Goal: Check status: Check status

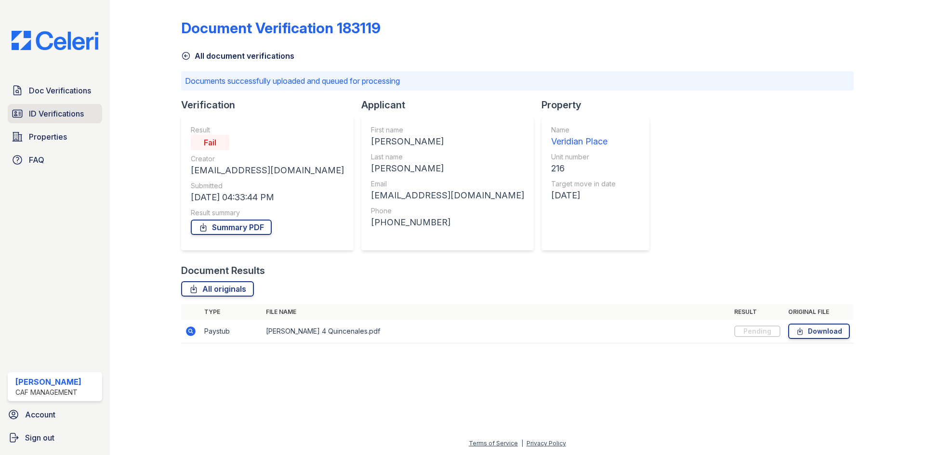
click at [59, 114] on span "ID Verifications" at bounding box center [56, 114] width 55 height 12
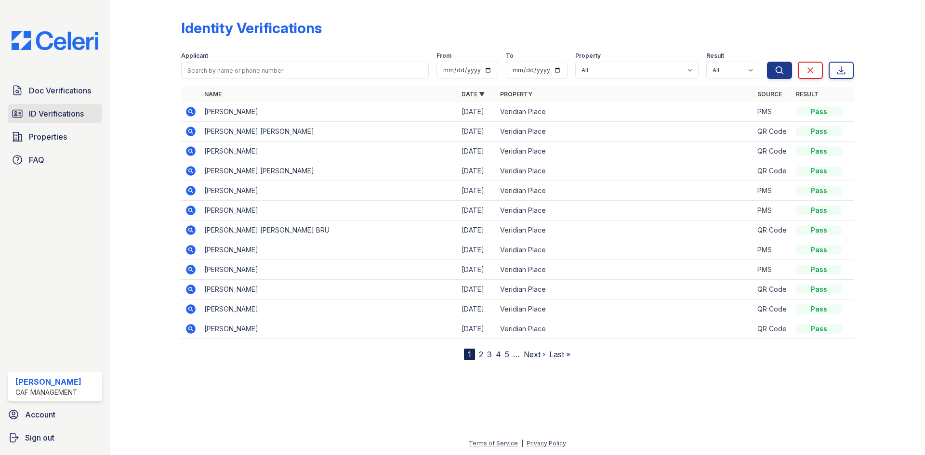
click at [74, 111] on span "ID Verifications" at bounding box center [56, 114] width 55 height 12
click at [480, 353] on link "2" at bounding box center [481, 355] width 4 height 10
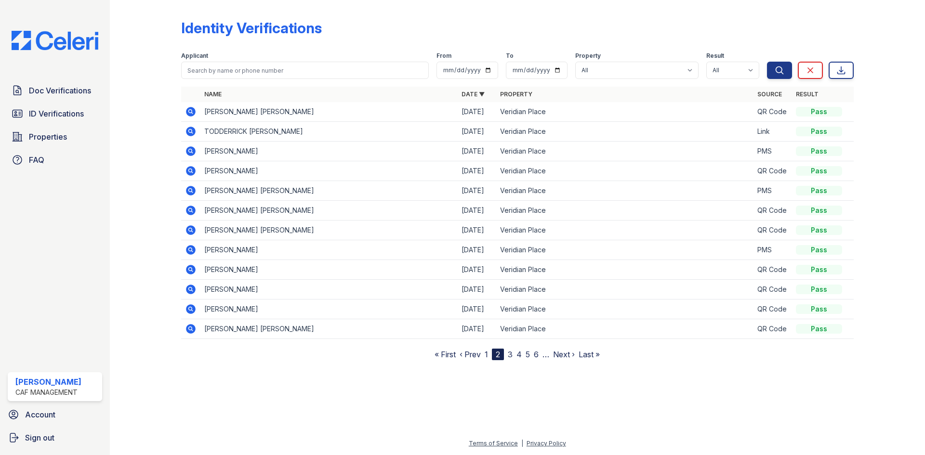
click at [187, 267] on icon at bounding box center [191, 270] width 10 height 10
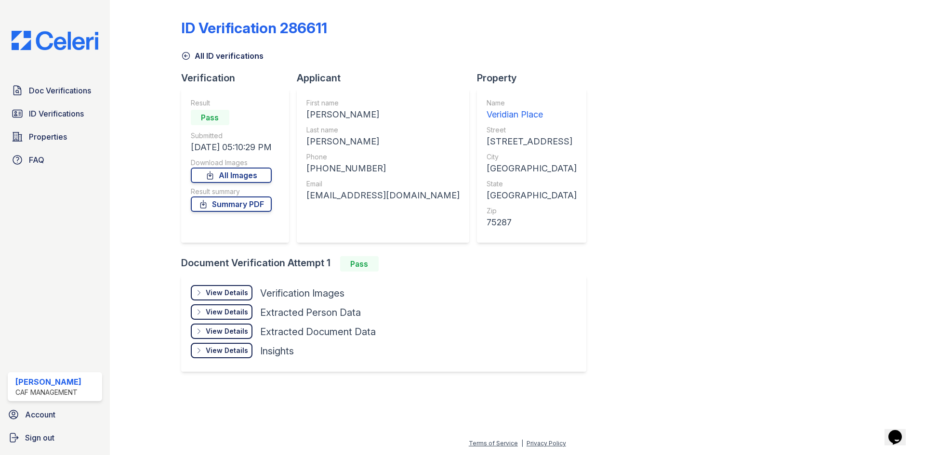
click at [231, 292] on div "View Details" at bounding box center [227, 293] width 42 height 10
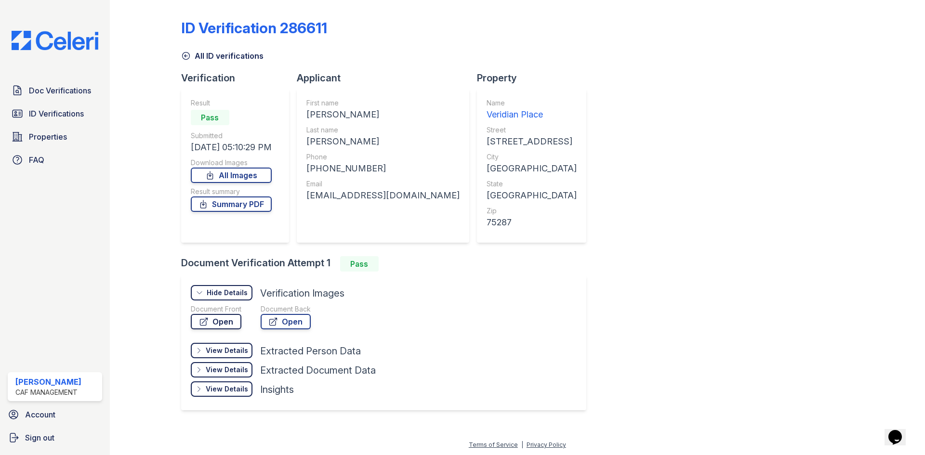
click at [220, 320] on link "Open" at bounding box center [216, 321] width 51 height 15
click at [51, 111] on span "ID Verifications" at bounding box center [56, 114] width 55 height 12
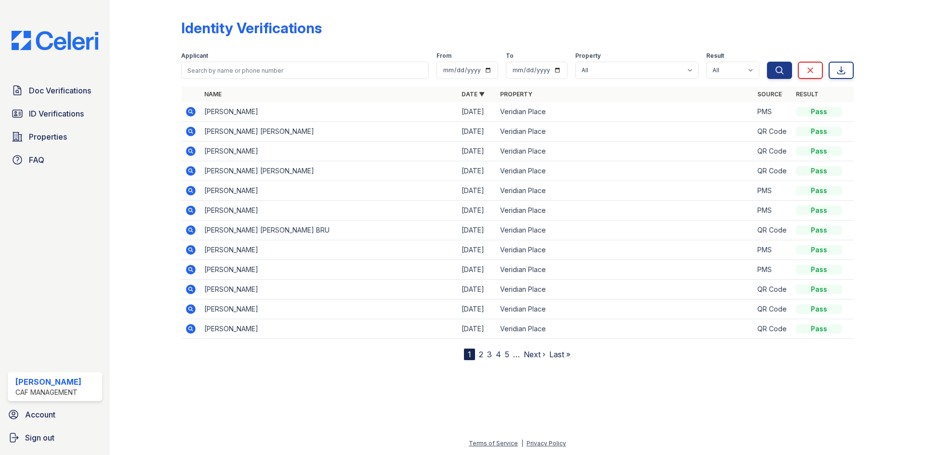
click at [189, 130] on icon at bounding box center [191, 132] width 12 height 12
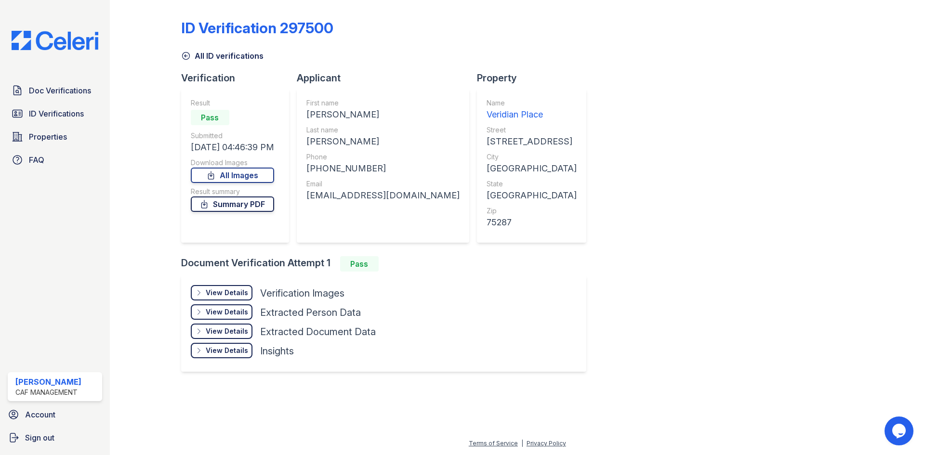
click at [244, 208] on link "Summary PDF" at bounding box center [232, 203] width 83 height 15
click at [774, 104] on div "ID Verification 297500 All ID verifications Verification Result Pass Submitted …" at bounding box center [517, 194] width 672 height 381
click at [55, 92] on span "Doc Verifications" at bounding box center [60, 91] width 62 height 12
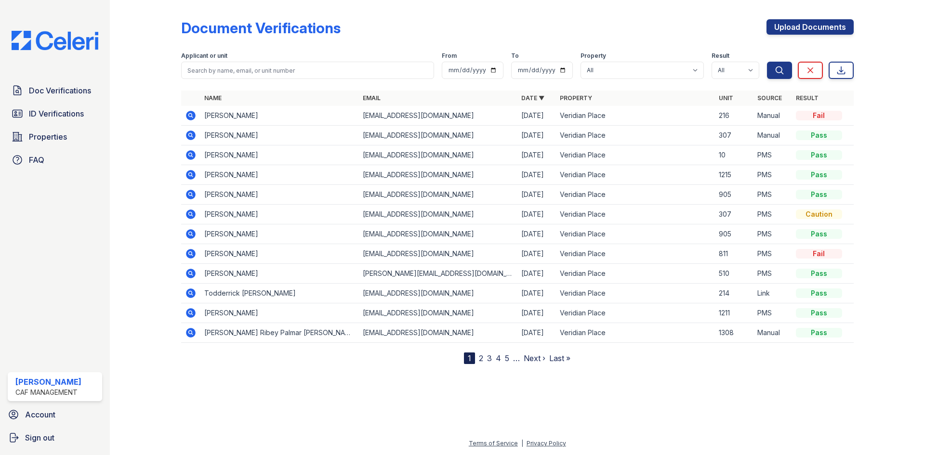
click at [192, 119] on icon at bounding box center [191, 116] width 10 height 10
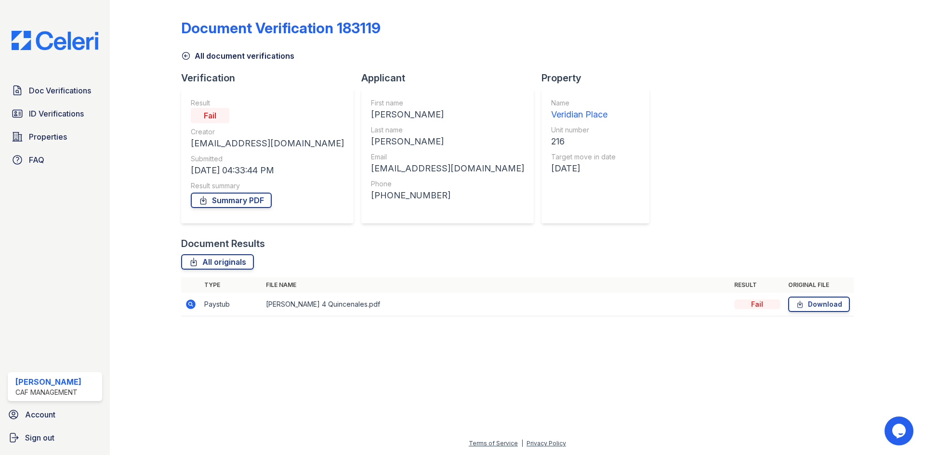
click at [190, 304] on icon at bounding box center [190, 303] width 2 height 2
